Goal: Task Accomplishment & Management: Use online tool/utility

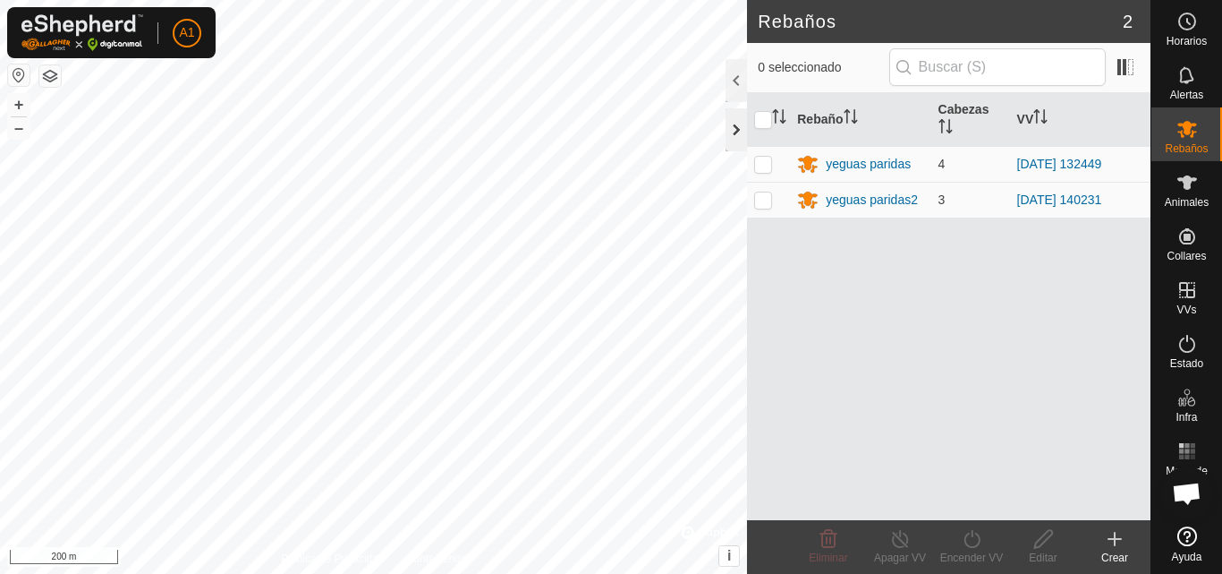
click at [738, 109] on div at bounding box center [736, 129] width 21 height 43
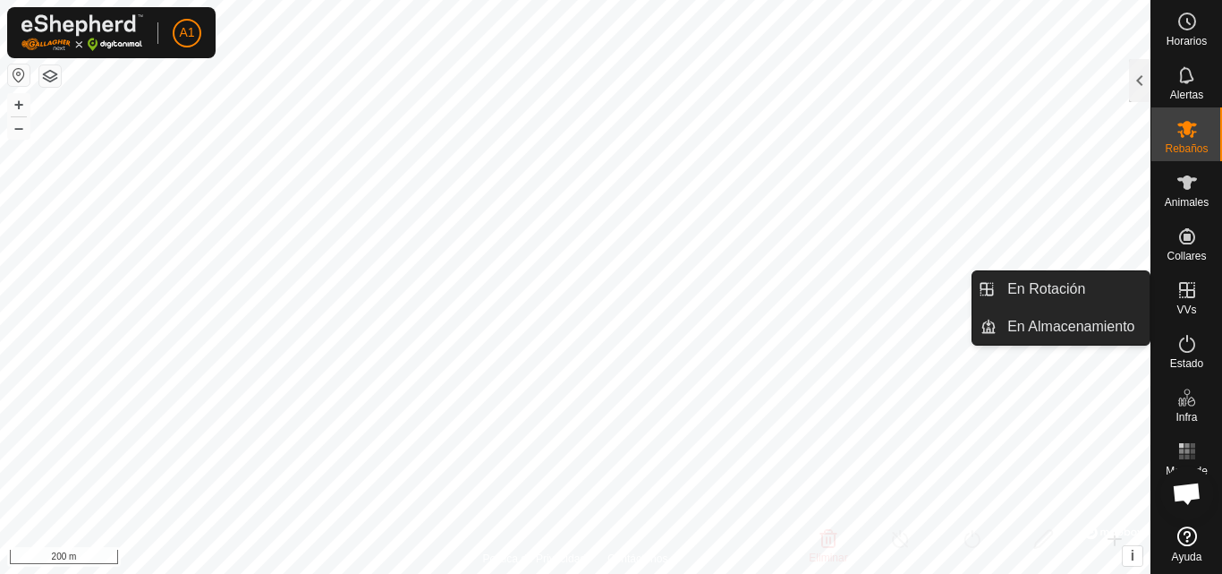
click at [1208, 298] on div "VVs" at bounding box center [1187, 295] width 71 height 54
click at [1194, 299] on icon at bounding box center [1187, 289] width 21 height 21
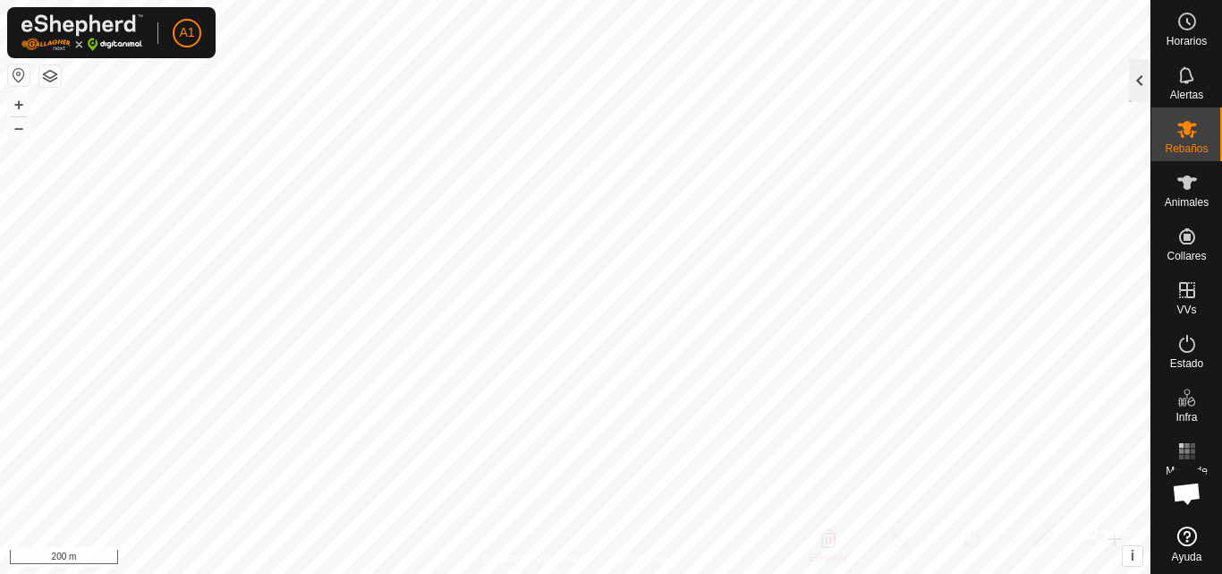
click at [1135, 94] on div at bounding box center [1139, 80] width 21 height 43
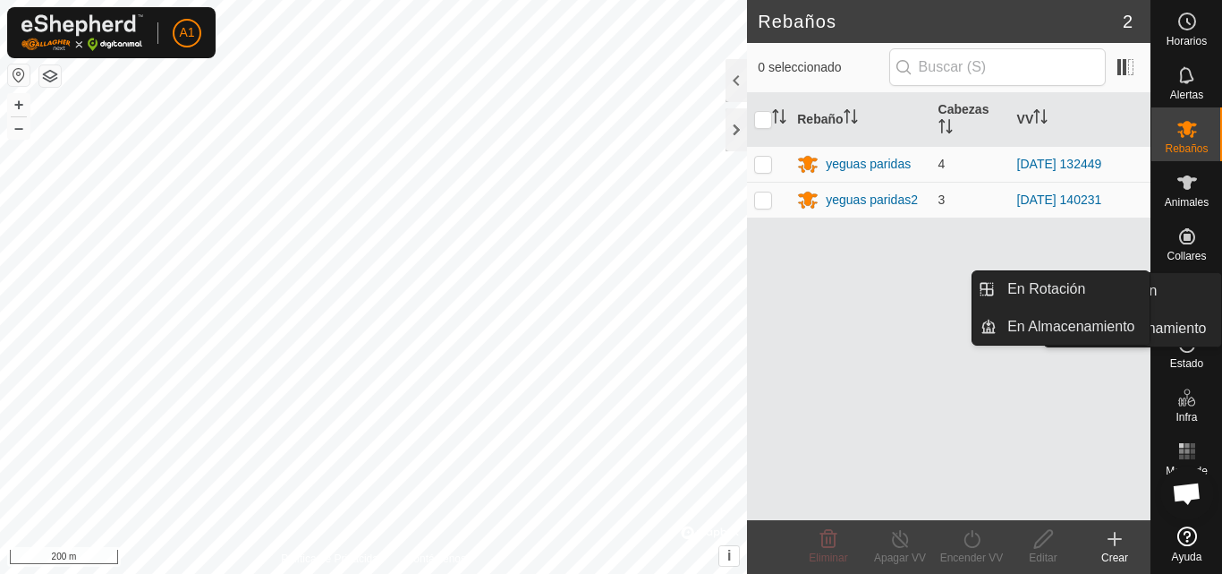
click at [1194, 299] on icon at bounding box center [1187, 289] width 21 height 21
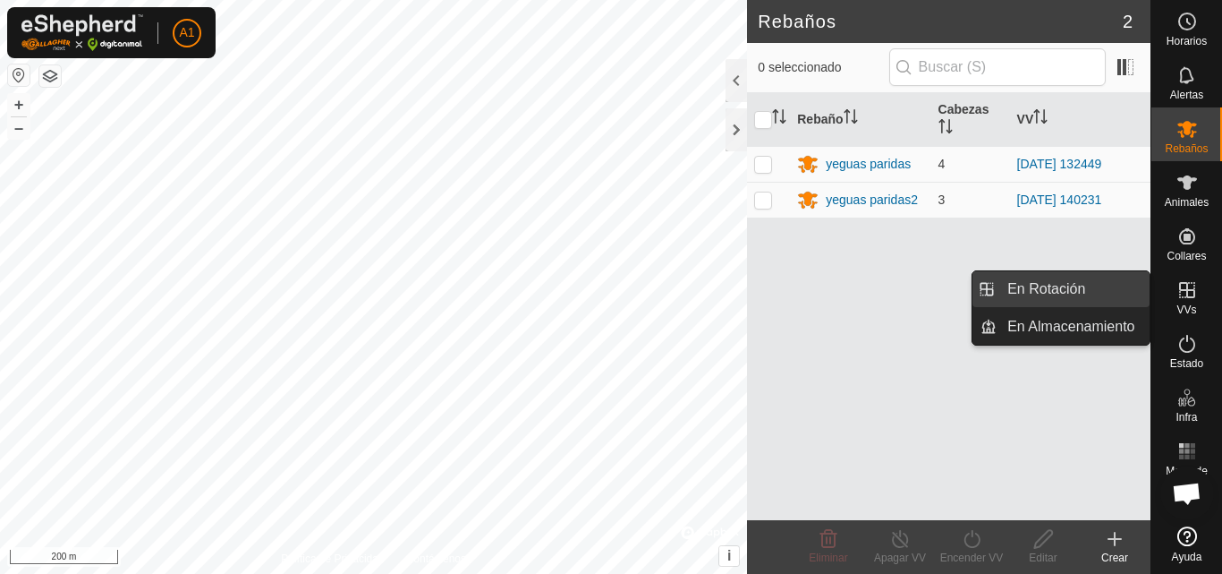
click at [1121, 293] on link "En Rotación" at bounding box center [1073, 289] width 153 height 36
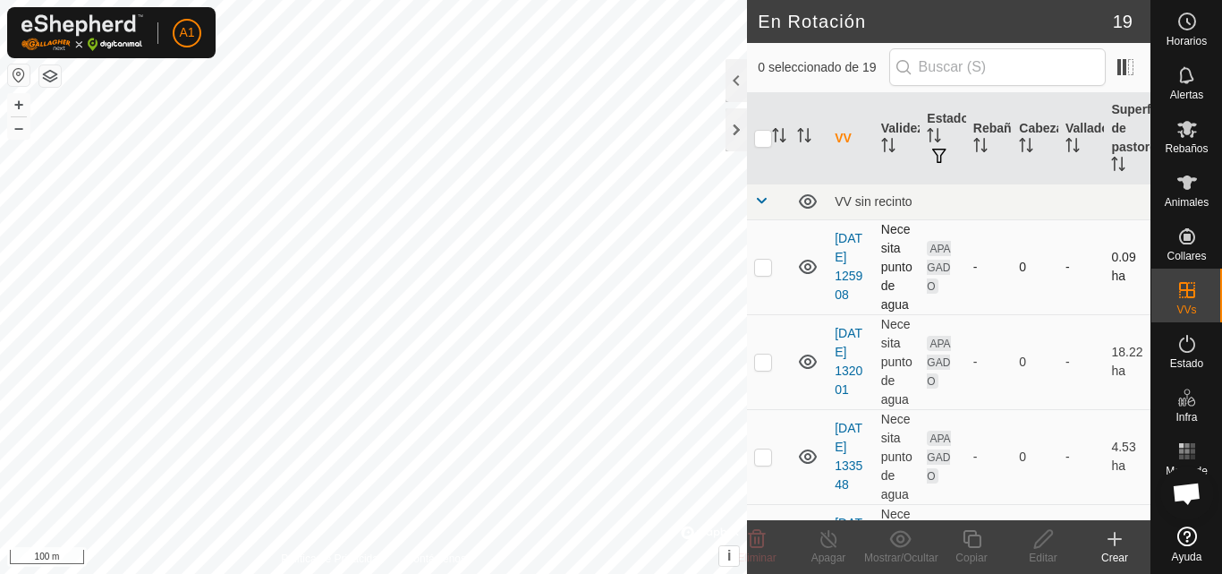
checkbox input "true"
click at [1049, 538] on icon at bounding box center [1043, 539] width 18 height 18
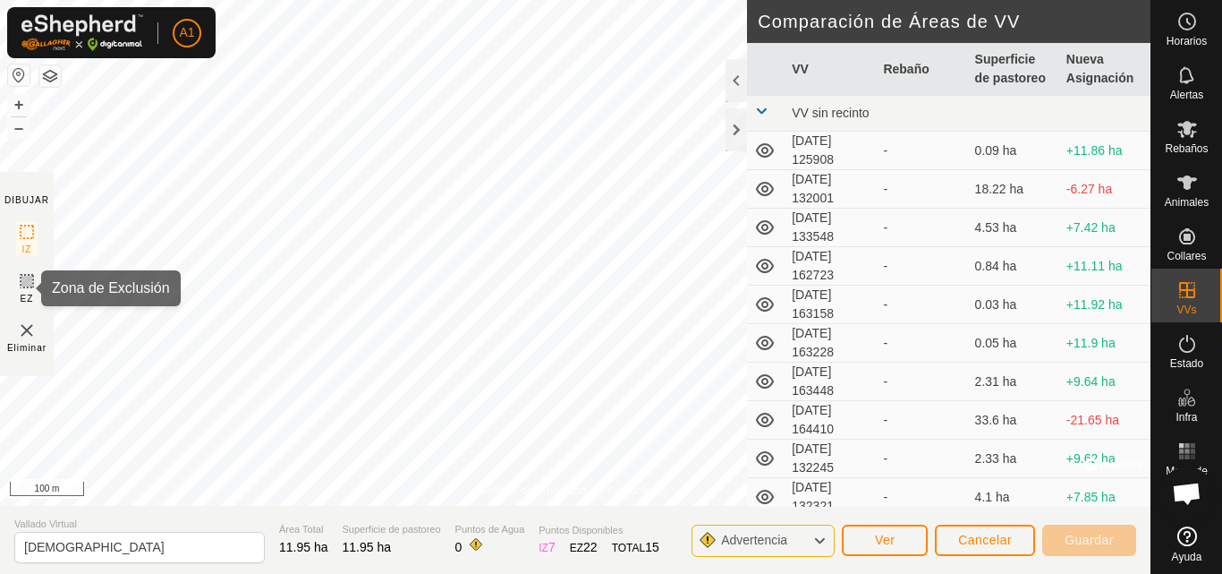
click at [22, 280] on icon at bounding box center [26, 280] width 21 height 21
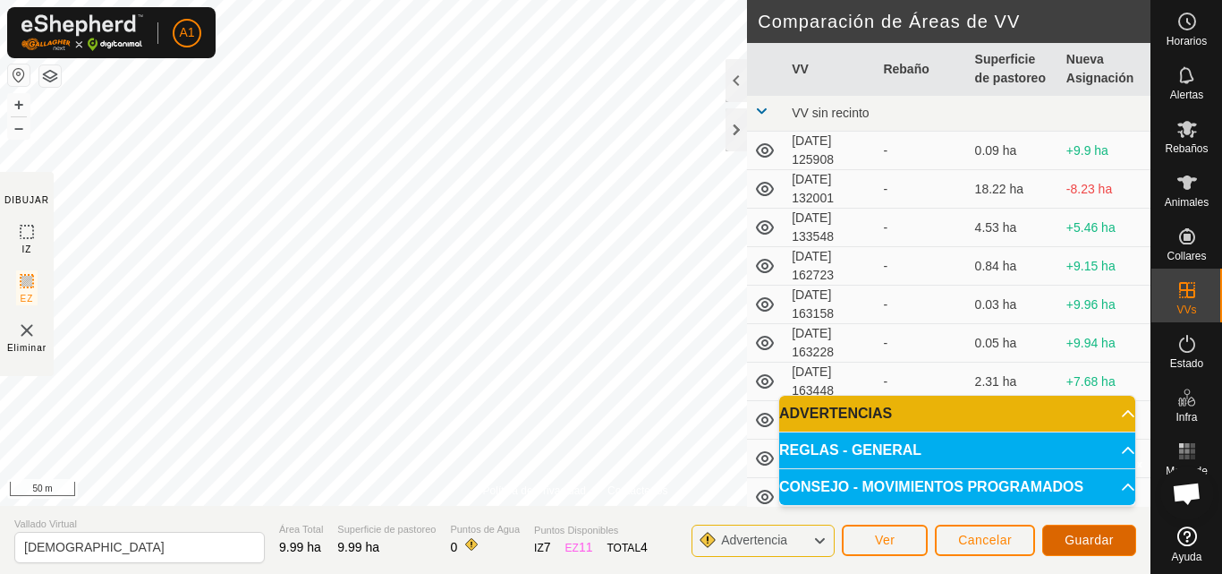
click at [1101, 538] on span "Guardar" at bounding box center [1089, 539] width 49 height 14
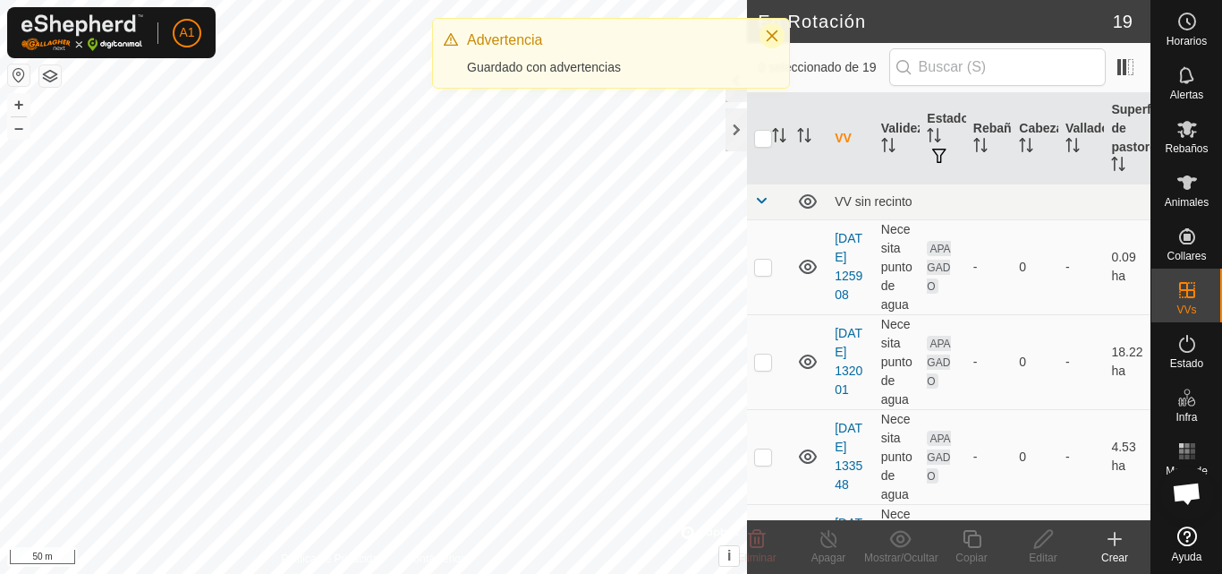
click at [771, 36] on icon "Close" at bounding box center [773, 36] width 12 height 12
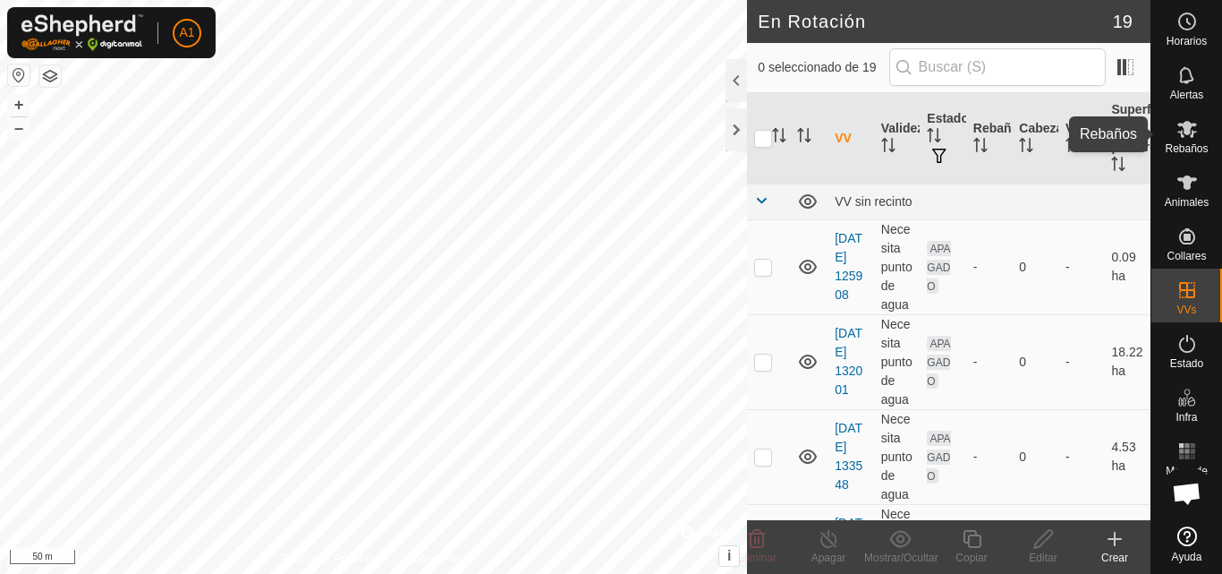
click at [1201, 123] on es-mob-svg-icon at bounding box center [1187, 129] width 32 height 29
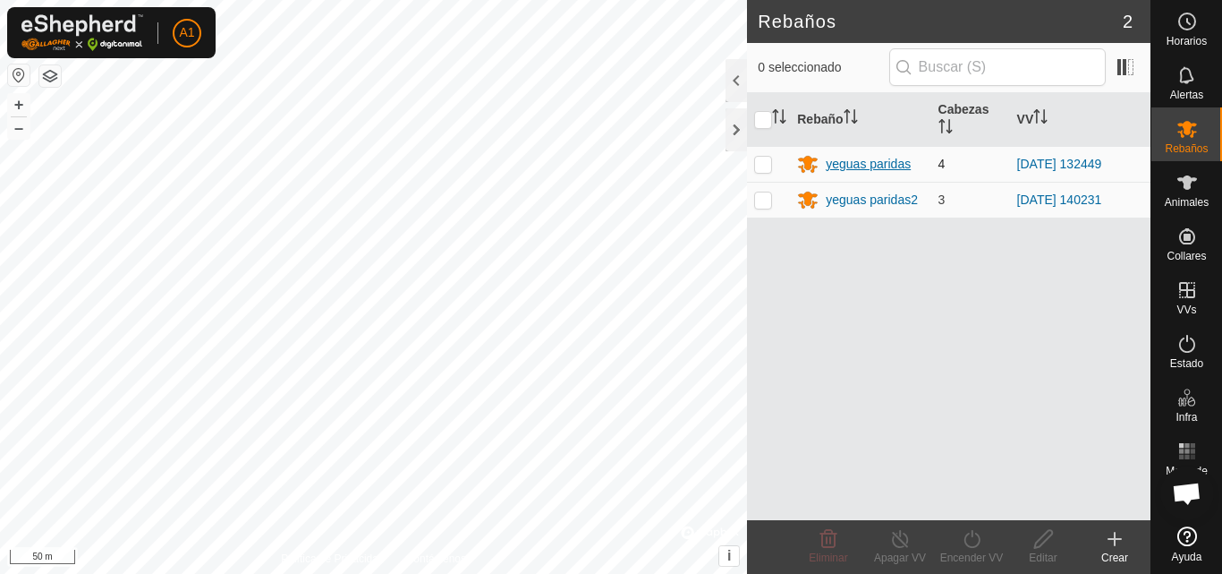
click at [817, 161] on icon at bounding box center [807, 163] width 21 height 21
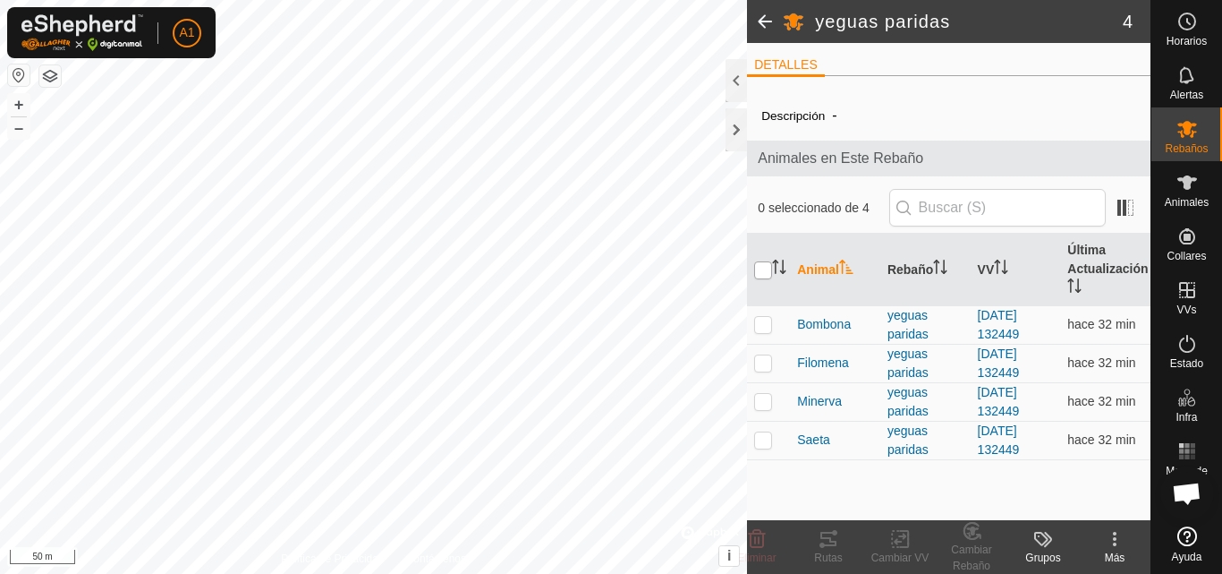
click at [759, 267] on input "checkbox" at bounding box center [763, 270] width 18 height 18
checkbox input "true"
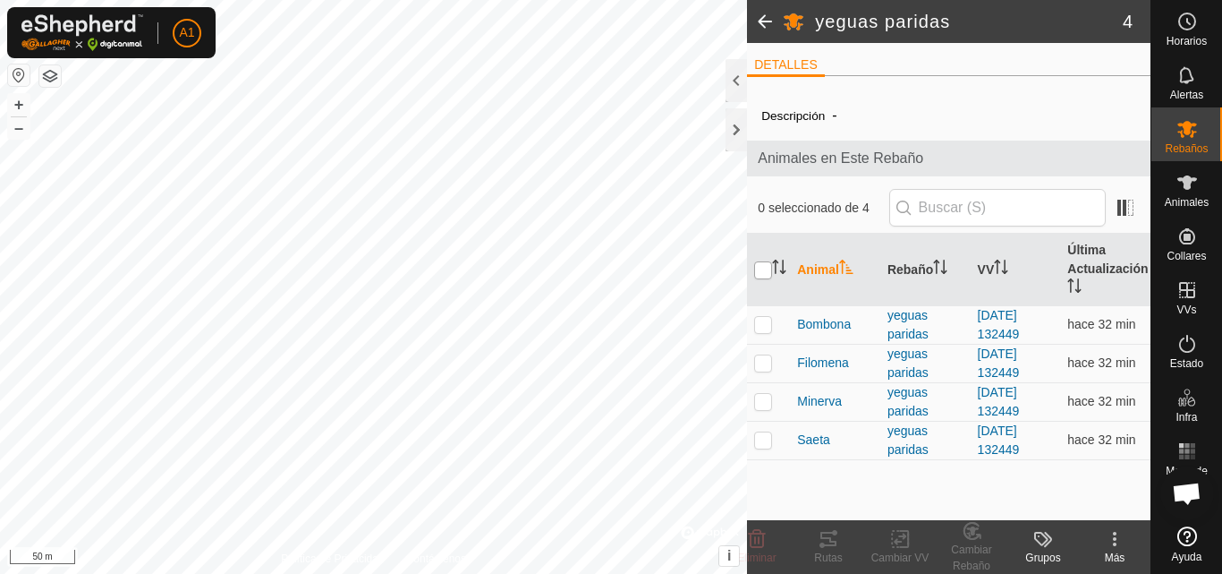
checkbox input "true"
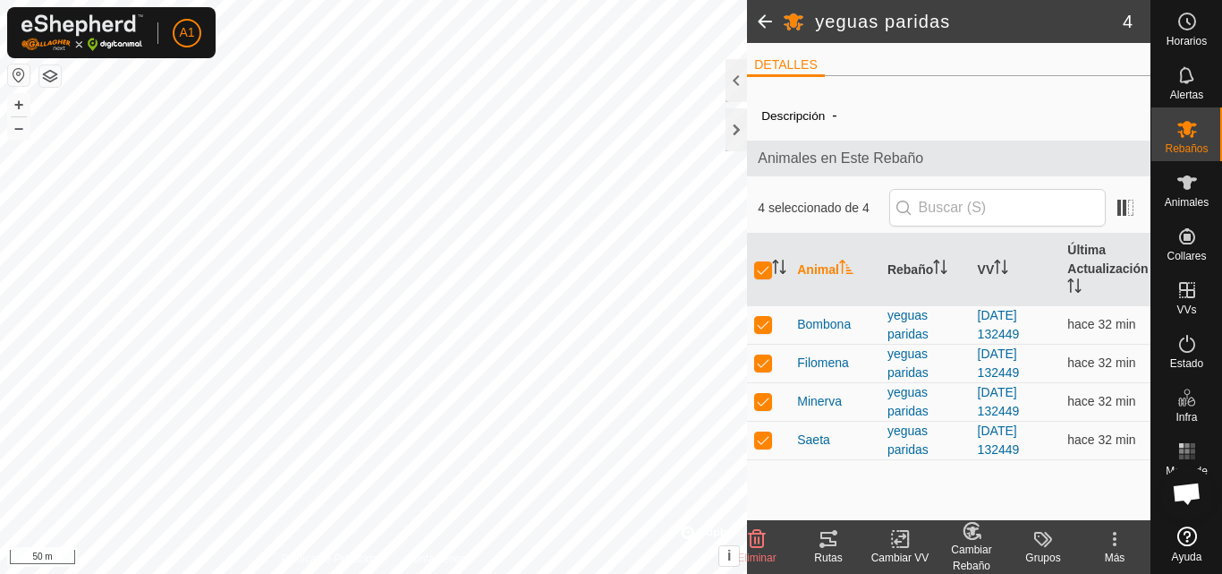
click at [916, 542] on change-vp-svg-icon at bounding box center [900, 538] width 72 height 21
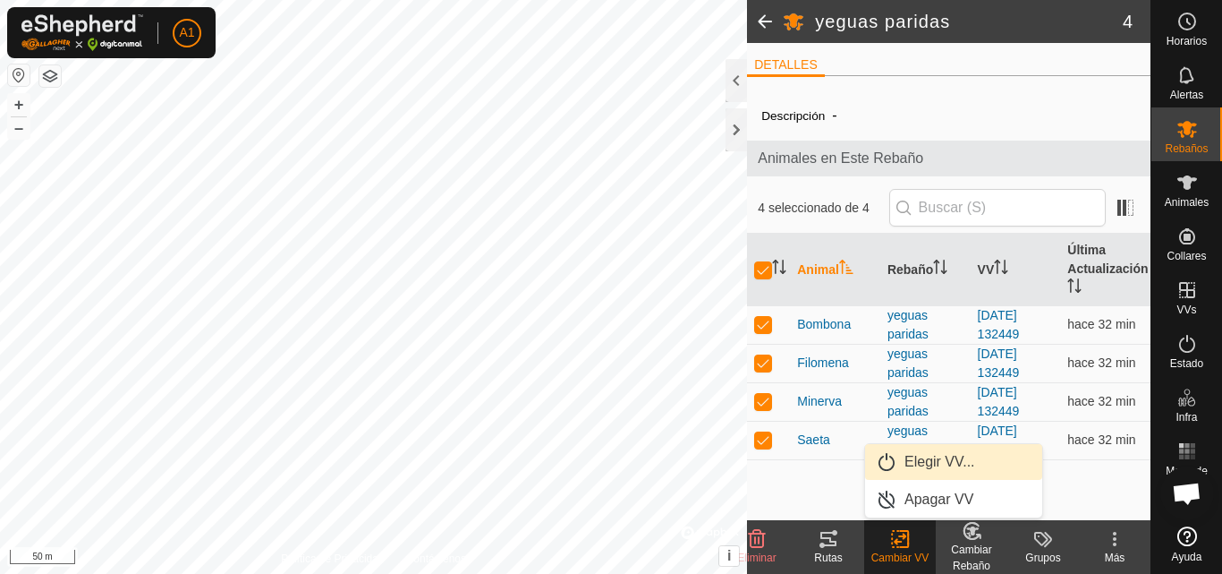
click at [906, 462] on link "Elegir VV..." at bounding box center [953, 462] width 177 height 36
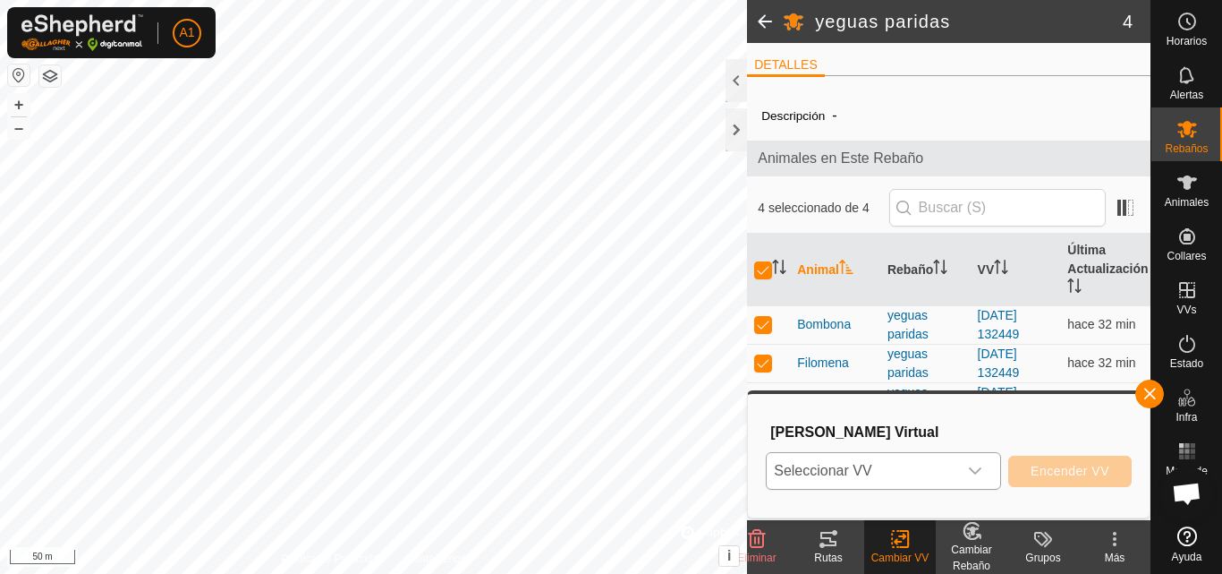
click at [970, 466] on icon "dropdown trigger" at bounding box center [975, 470] width 14 height 14
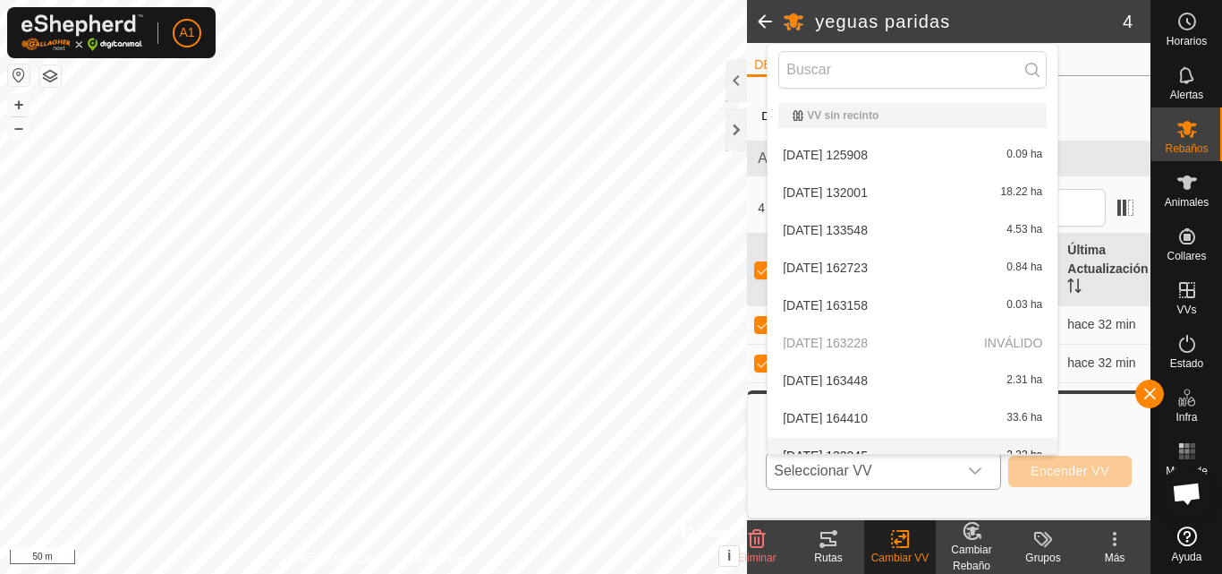
scroll to position [20, 0]
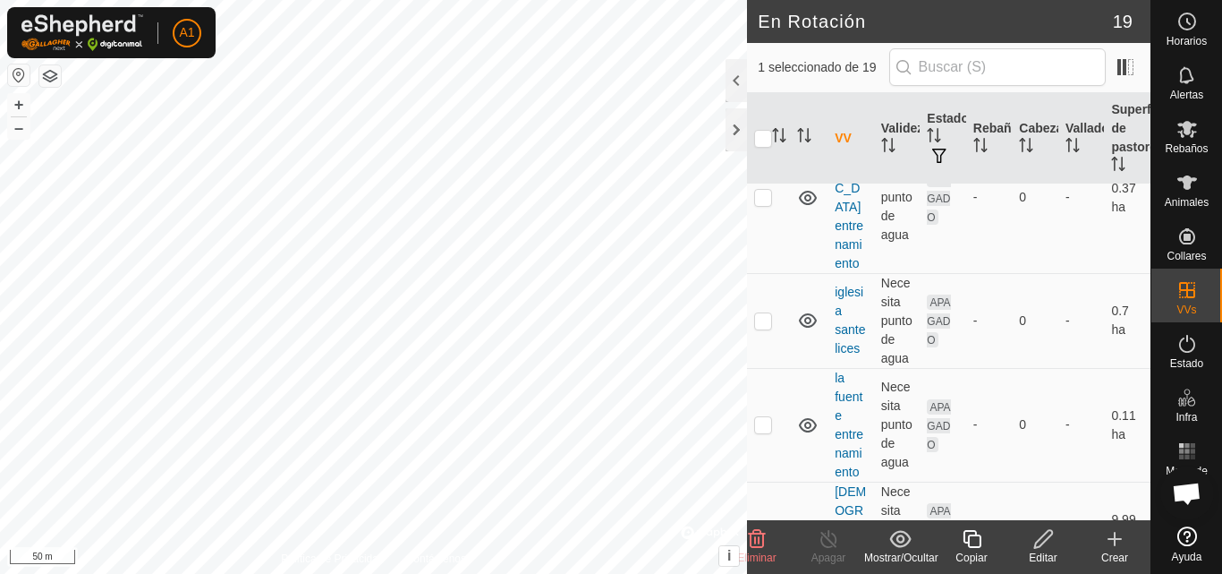
scroll to position [1559, 0]
click at [1205, 137] on div "Rebaños" at bounding box center [1187, 134] width 71 height 54
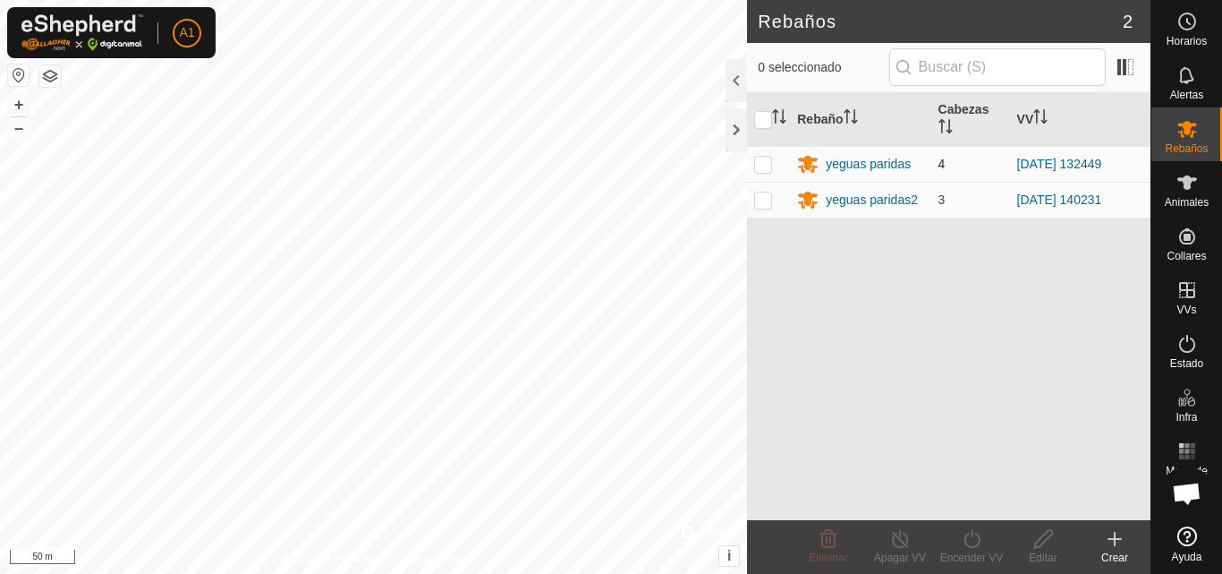
click at [766, 166] on p-checkbox at bounding box center [763, 164] width 18 height 14
checkbox input "true"
click at [970, 542] on icon at bounding box center [972, 538] width 22 height 21
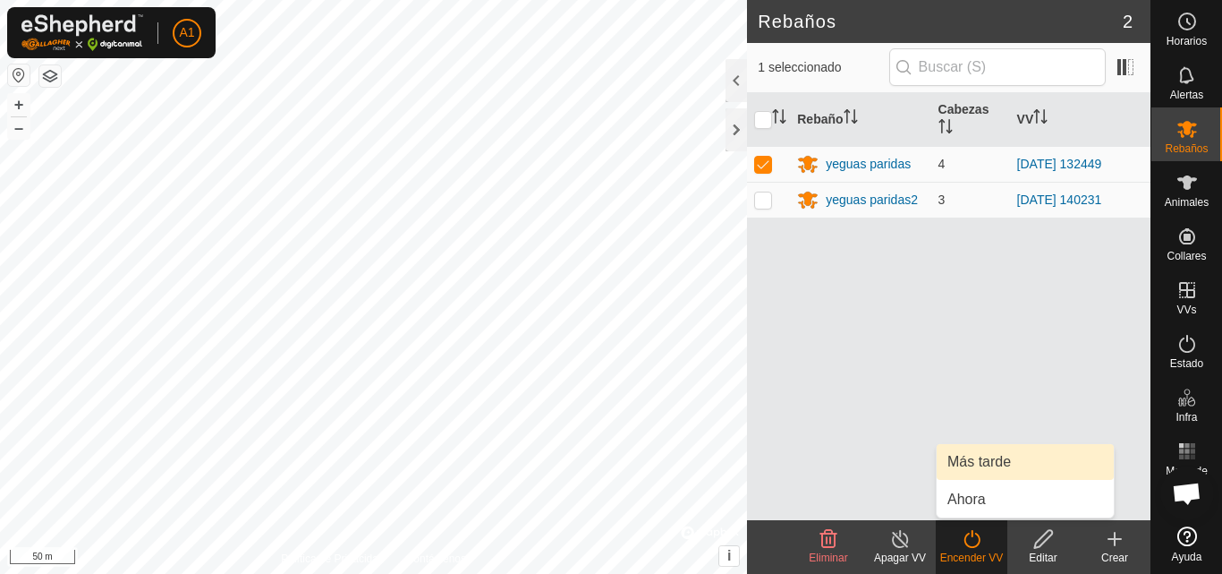
click at [973, 458] on link "Más tarde" at bounding box center [1025, 462] width 177 height 36
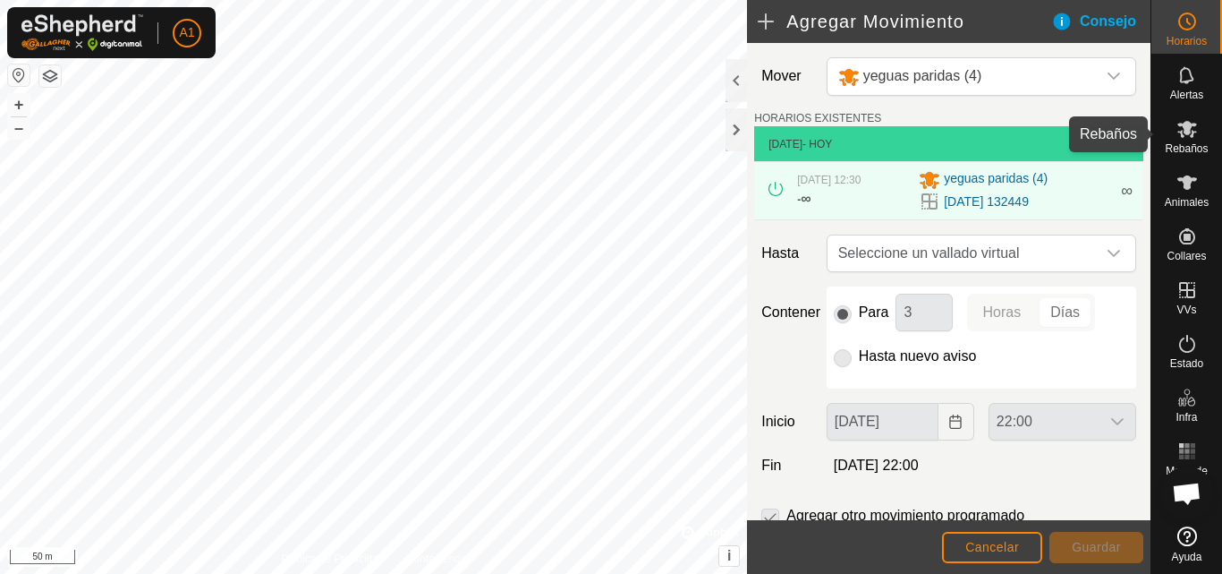
click at [1221, 134] on div "Rebaños" at bounding box center [1187, 134] width 71 height 54
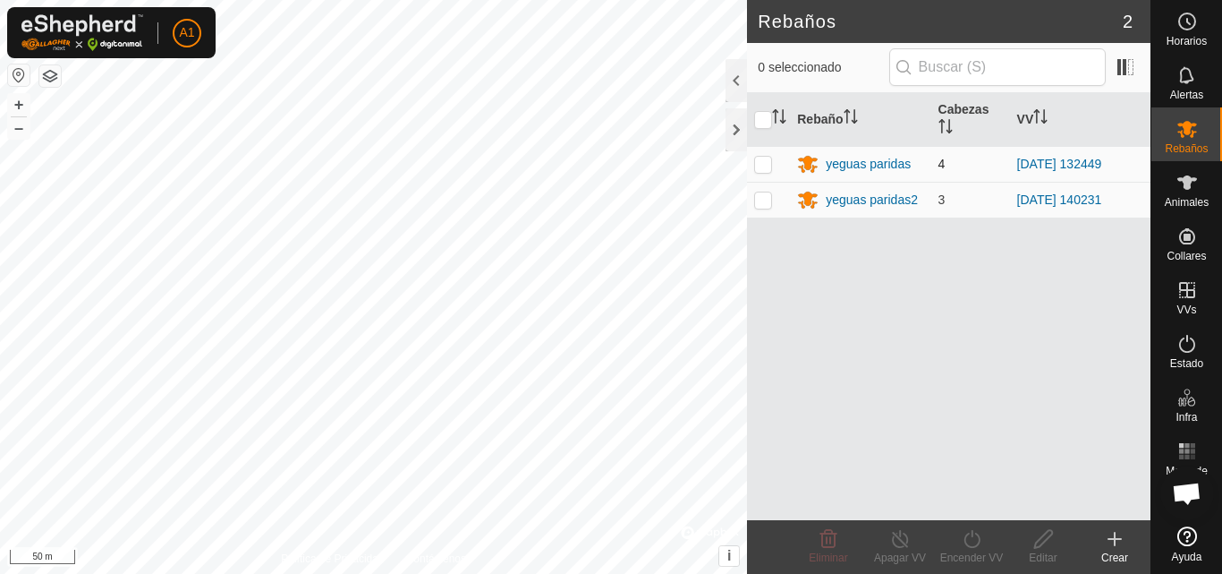
click at [759, 165] on p-checkbox at bounding box center [763, 164] width 18 height 14
checkbox input "true"
click at [974, 542] on icon at bounding box center [972, 538] width 22 height 21
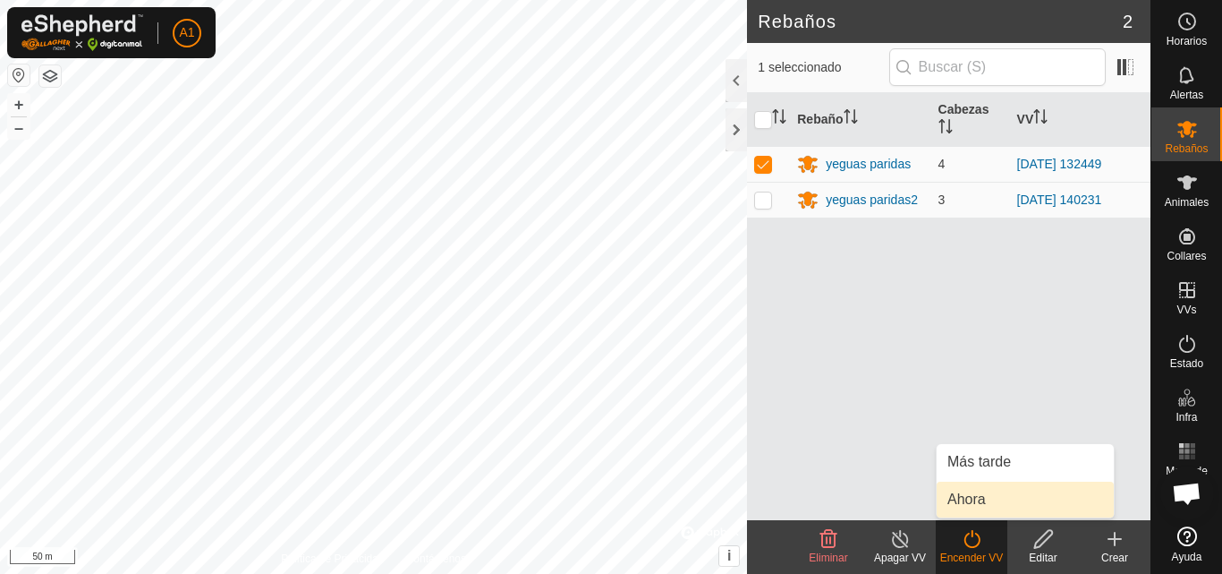
click at [961, 494] on link "Ahora" at bounding box center [1025, 499] width 177 height 36
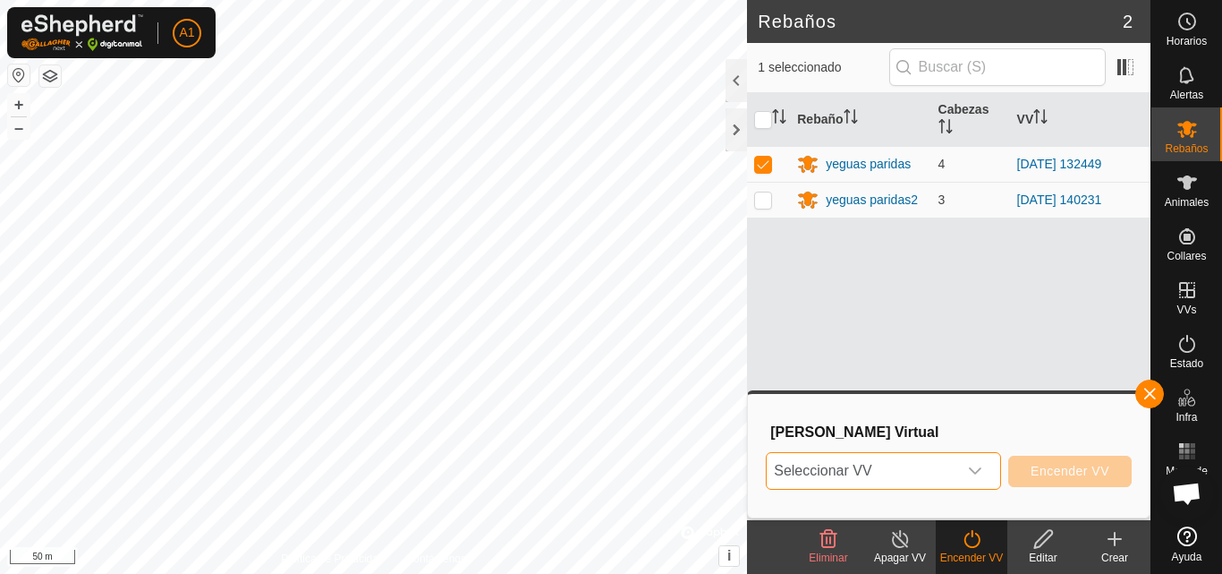
click at [946, 464] on span "Seleccionar VV" at bounding box center [862, 471] width 191 height 36
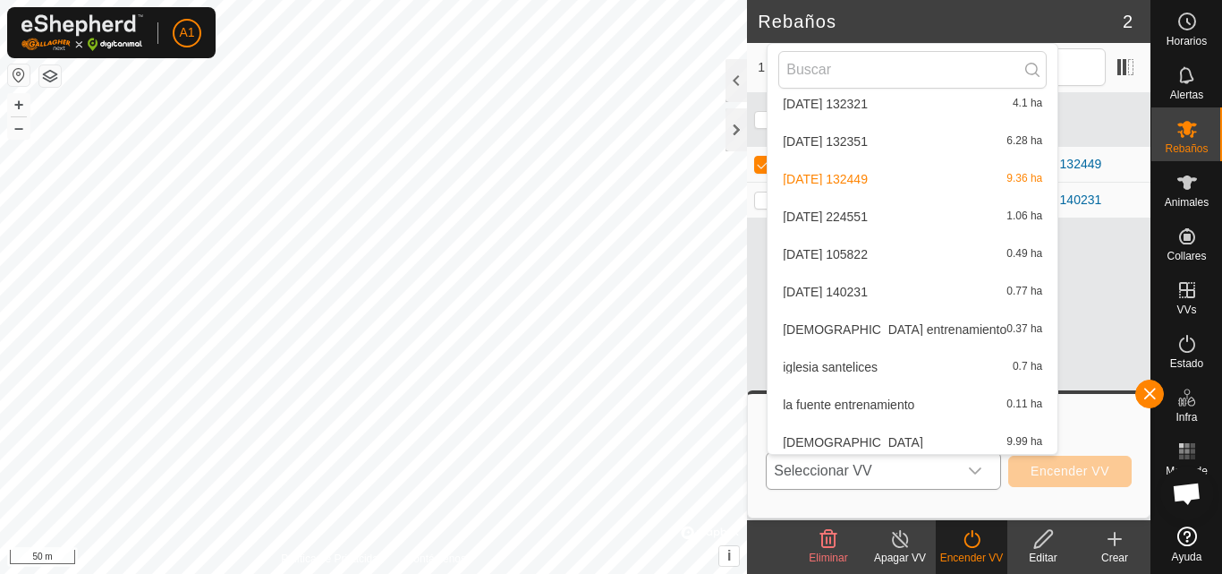
scroll to position [395, 0]
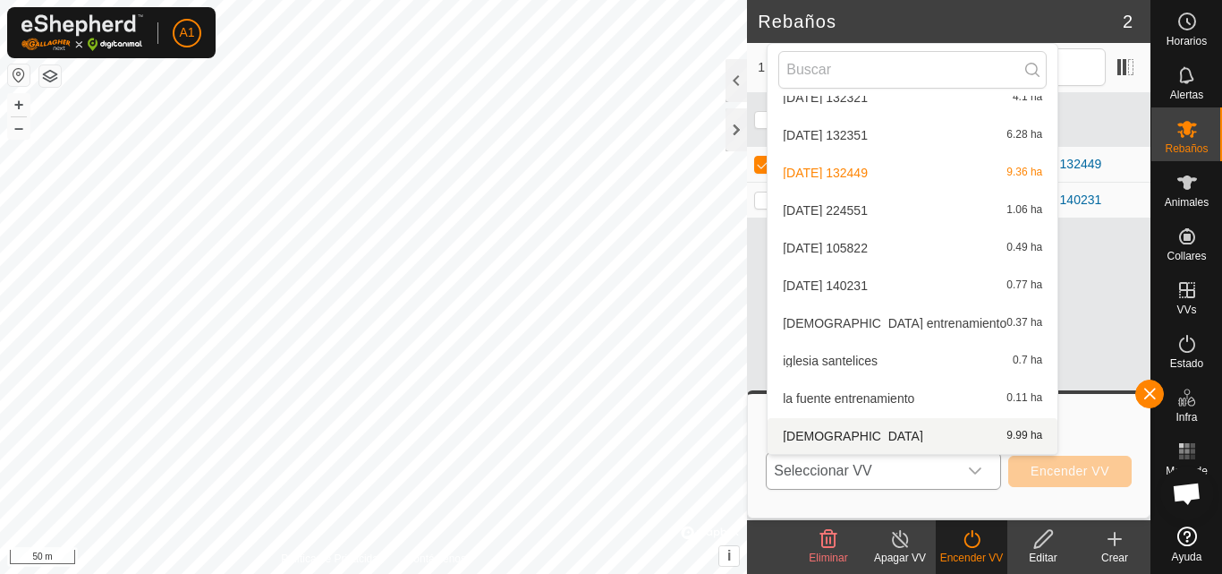
click at [837, 429] on li "[DEMOGRAPHIC_DATA] 9.99 ha" at bounding box center [913, 436] width 290 height 36
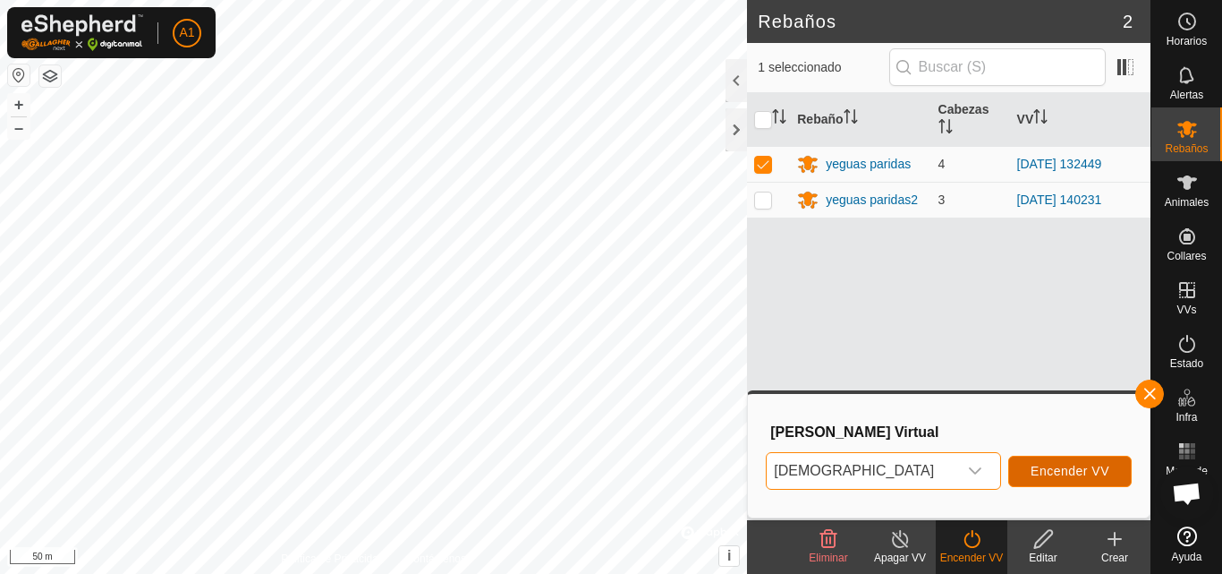
click at [1070, 468] on span "Encender VV" at bounding box center [1070, 470] width 79 height 14
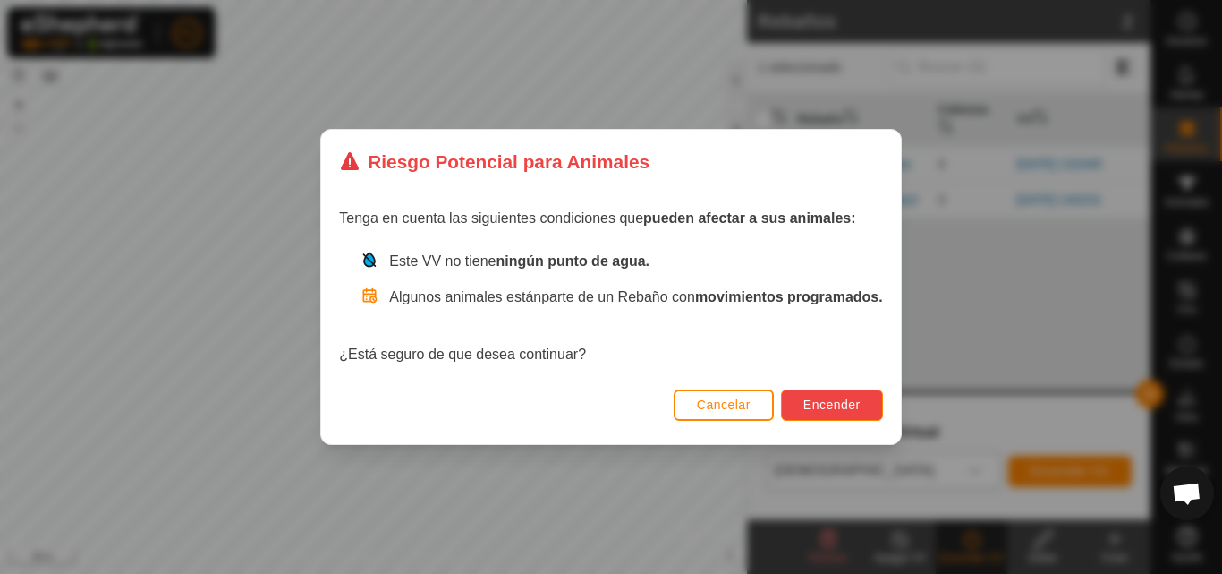
click at [812, 401] on span "Encender" at bounding box center [831, 404] width 57 height 14
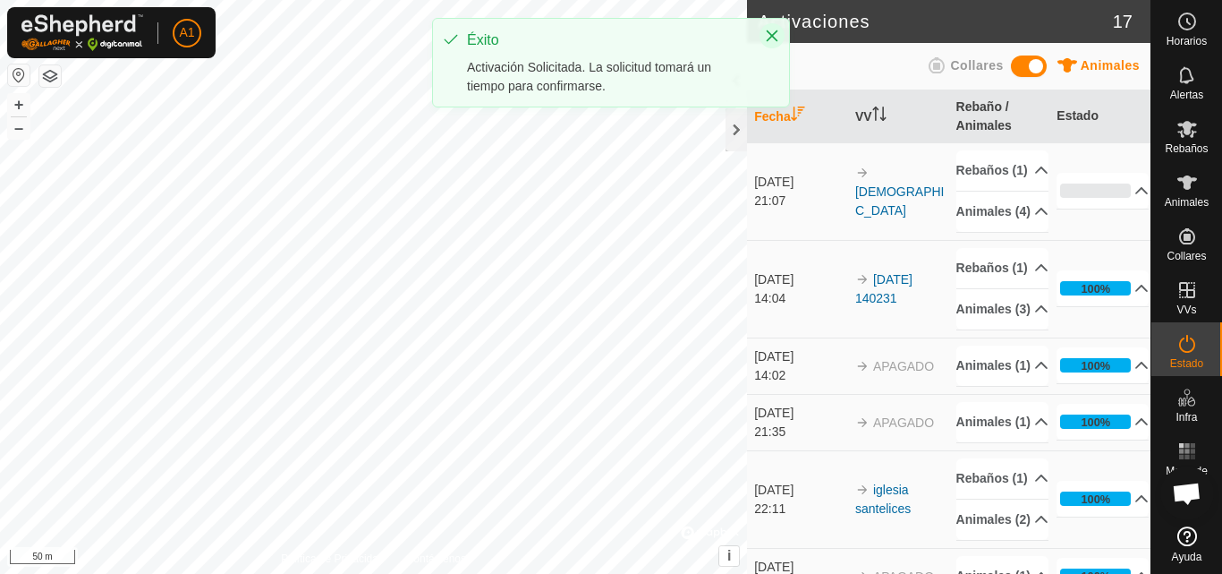
click at [772, 34] on icon "Close" at bounding box center [772, 36] width 14 height 14
